Goal: Task Accomplishment & Management: Manage account settings

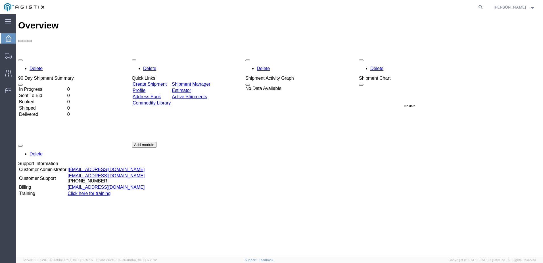
click at [65, 86] on td "In Progress" at bounding box center [43, 89] width 48 height 6
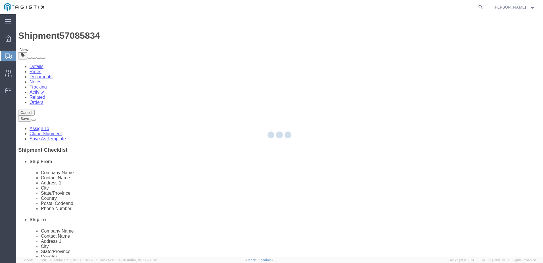
select select
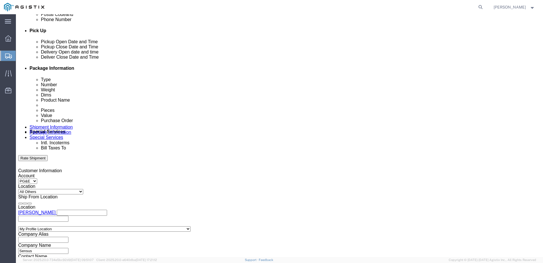
scroll to position [294, 0]
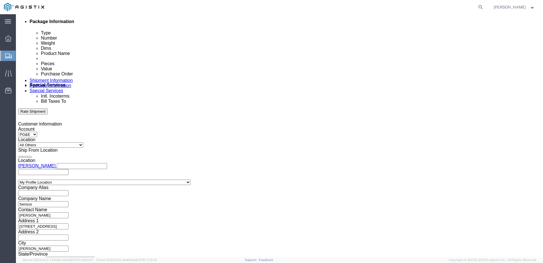
click button "Continue"
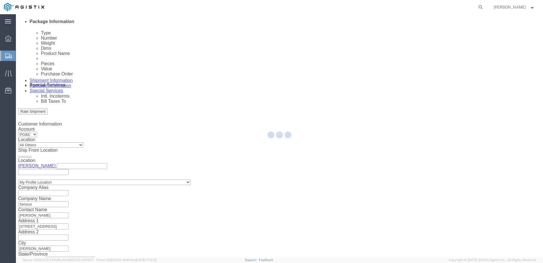
scroll to position [0, 0]
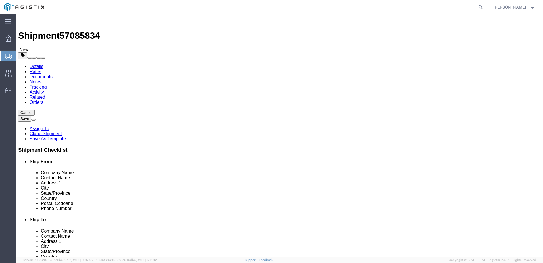
click p "GAS METERS"
click link "Add Content"
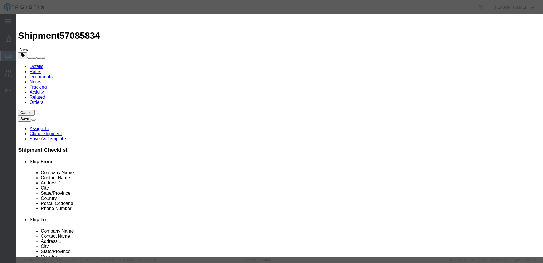
click button "Close"
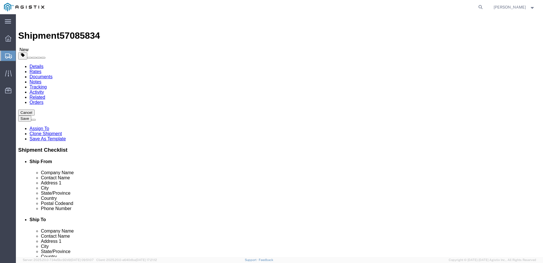
click dd "2496.00 Each"
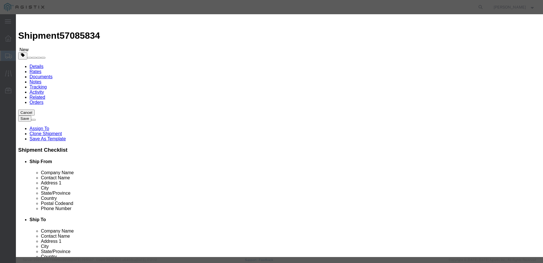
click button "Close"
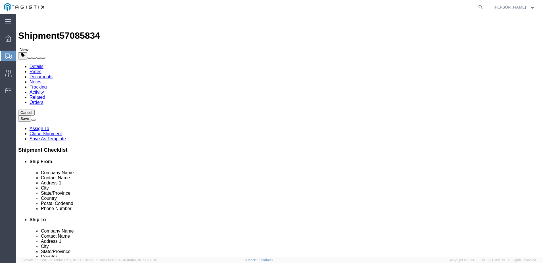
click button "Continue"
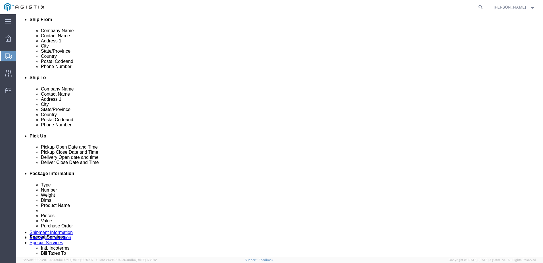
scroll to position [142, 0]
click select "Select Buyer Cost Center Department Operations Number Order Number Sales Person"
click div "Cost Center Select Buyer Cost Center Department Operations Number Order Number …"
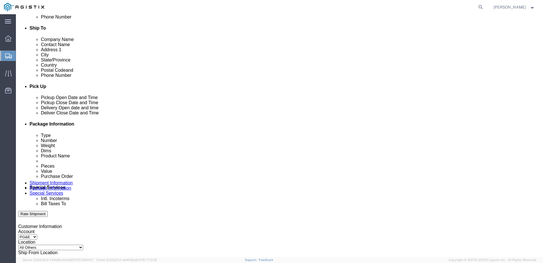
scroll to position [199, 0]
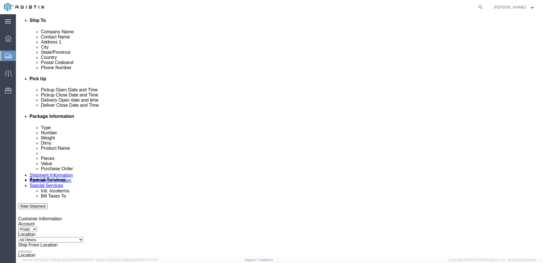
click select "Select Recipient Account Sender/Shipper Third Party Account"
select select "RCPN"
click select "Select Recipient Account Sender/Shipper Third Party Account"
type input "PACIFIC GAS & ELECTRIC"
type input "42105 BOYCE ROAD"
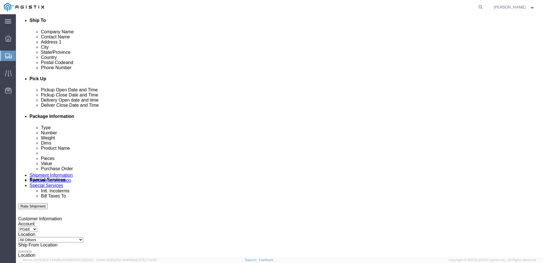
select select "US"
select select "CA"
type input "510-770-2025"
type input "RECEIVING"
type input "FREMONT"
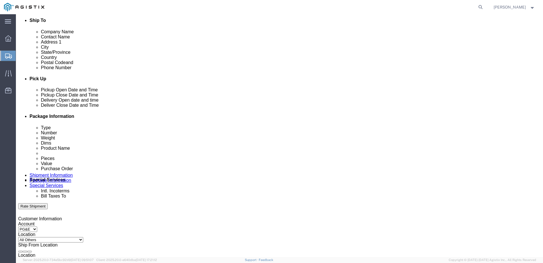
type input "94538"
click select "Select DHL FedEx Express UPS"
click select "Select Recipient Account Sender/Shipper Third Party Account"
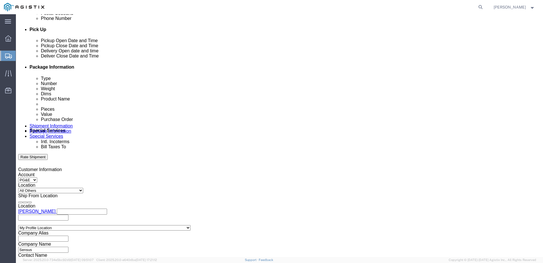
scroll to position [256, 0]
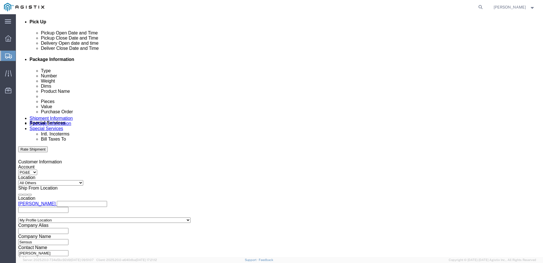
click select "Select Buyer Cost Center Department Operations Number Order Number Sales Person"
click select "Select Free of Charge Free of Cost NET 30 NET 45 NET 60 See Comment"
click div "Terms Select Free of Charge Free of Cost NET 30 NET 45 NET 60 See Comment"
click select "Select Recipient Account Sender/Shipper Third Party Account"
select select "RCPN"
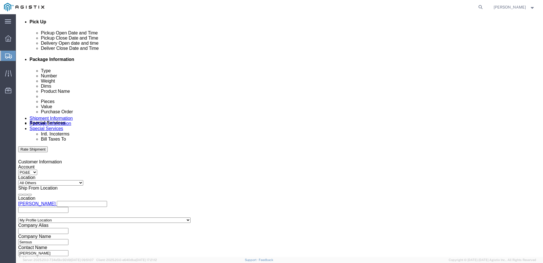
click select "Select Recipient Account Sender/Shipper Third Party Account"
type input "PACIFIC GAS & ELECTRIC"
type input "42105 BOYCE ROAD"
select select "US"
select select "CA"
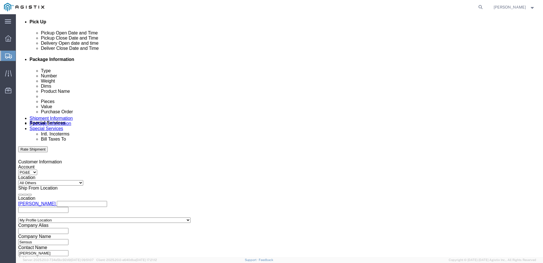
type input "510-770-2025"
type input "RECEIVING"
type input "FREMONT"
type input "94538"
click select "Select DHL FedEx Express UPS"
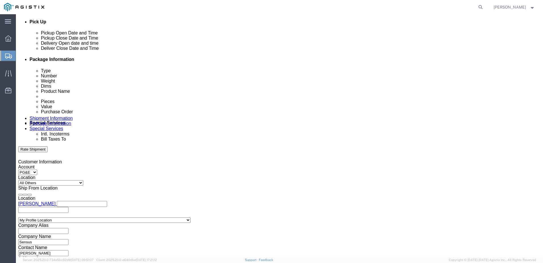
click select "Select DHL FedEx Express UPS"
click select "Select Recipient Account Sender/Shipper Third Party Account"
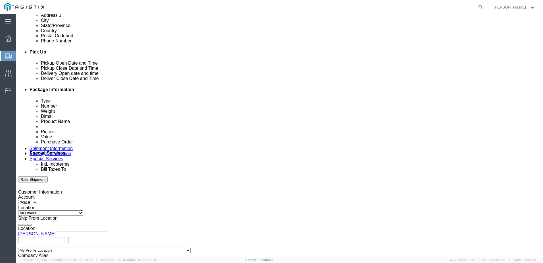
scroll to position [199, 0]
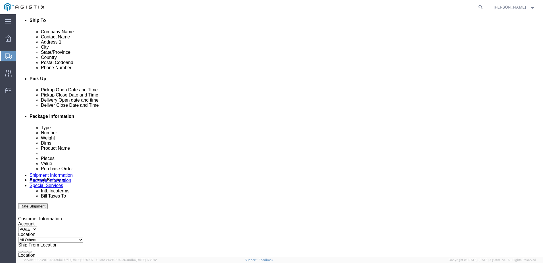
click select "Select Recipient Account Sender/Shipper Third Party Account"
click div "Billing Location Select Select My Profile Location DuBois Reason for Export Sel…"
click select "Select Recipient Account Sender/Shipper Third Party Account"
select select "RCPN"
click select "Select Recipient Account Sender/Shipper Third Party Account"
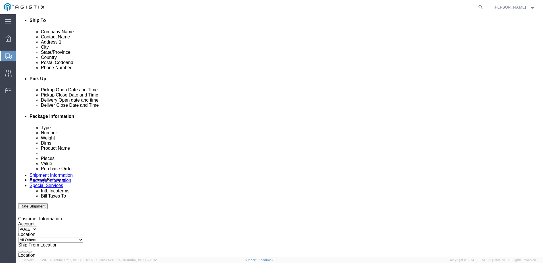
type input "PACIFIC GAS & ELECTRIC"
type input "42105 BOYCE ROAD"
select select "US"
select select "CA"
type input "510-770-2025"
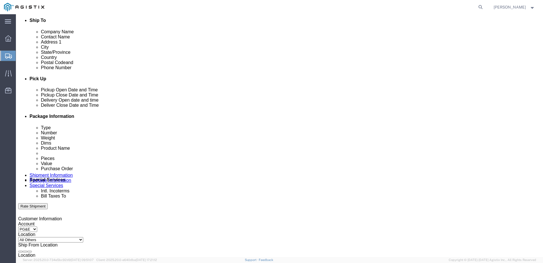
type input "RECEIVING"
type input "FREMONT"
type input "94538"
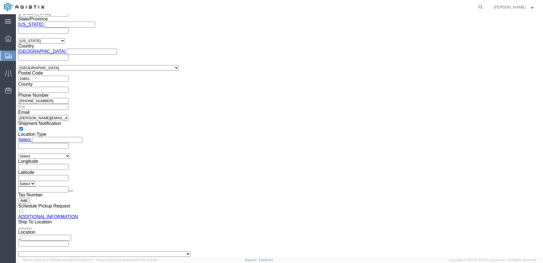
scroll to position [526, 0]
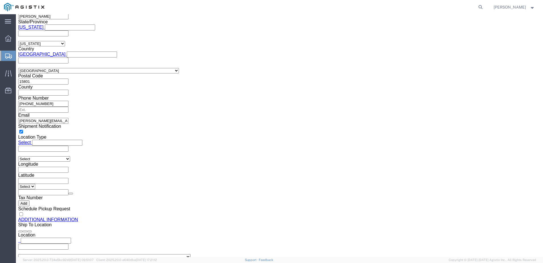
click link "Details"
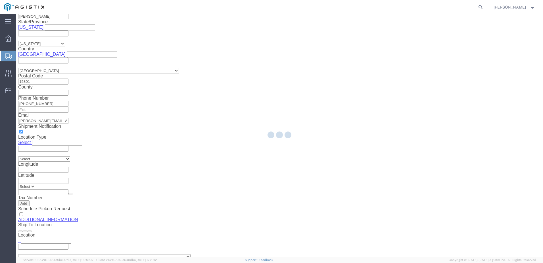
select select "23588"
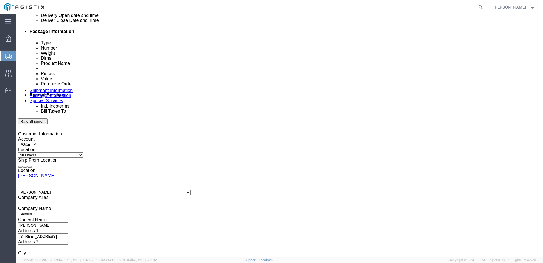
scroll to position [294, 0]
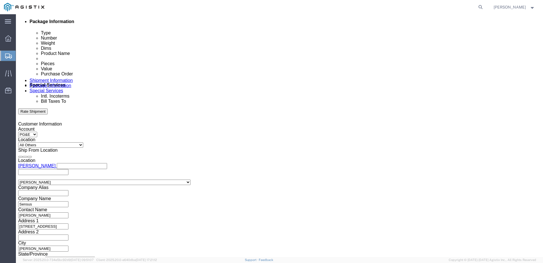
click button "Continue"
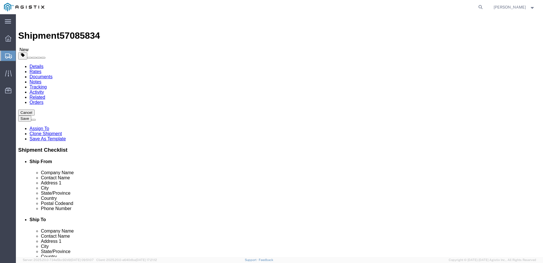
click select "Select Bulk Bundle(s) Cardboard Box(es) Carton(s) Crate(s) Drum(s) (Fiberboard)…"
click div "Package Type Select Bulk Bundle(s) Cardboard Box(es) Carton(s) Crate(s) Drum(s)…"
click input "1"
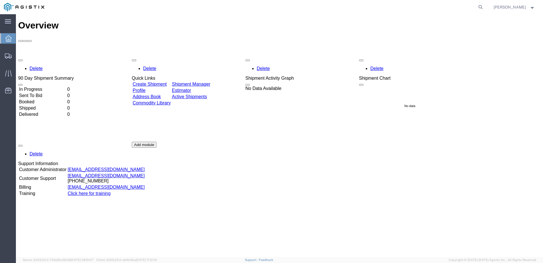
click at [42, 86] on td "In Progress" at bounding box center [43, 89] width 48 height 6
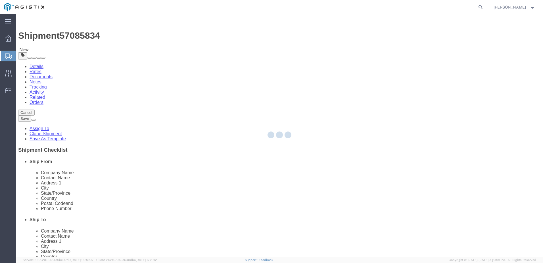
select select
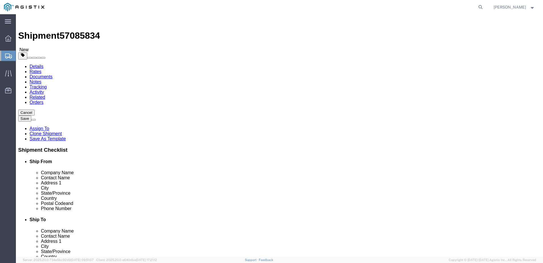
click button "Cancel"
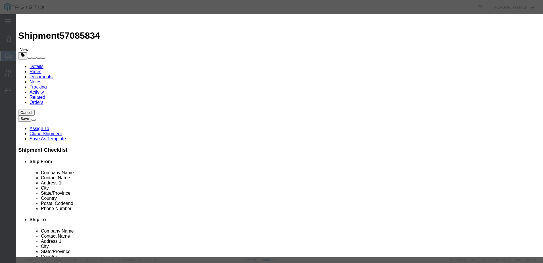
click button "Yes"
